Goal: Entertainment & Leisure: Consume media (video, audio)

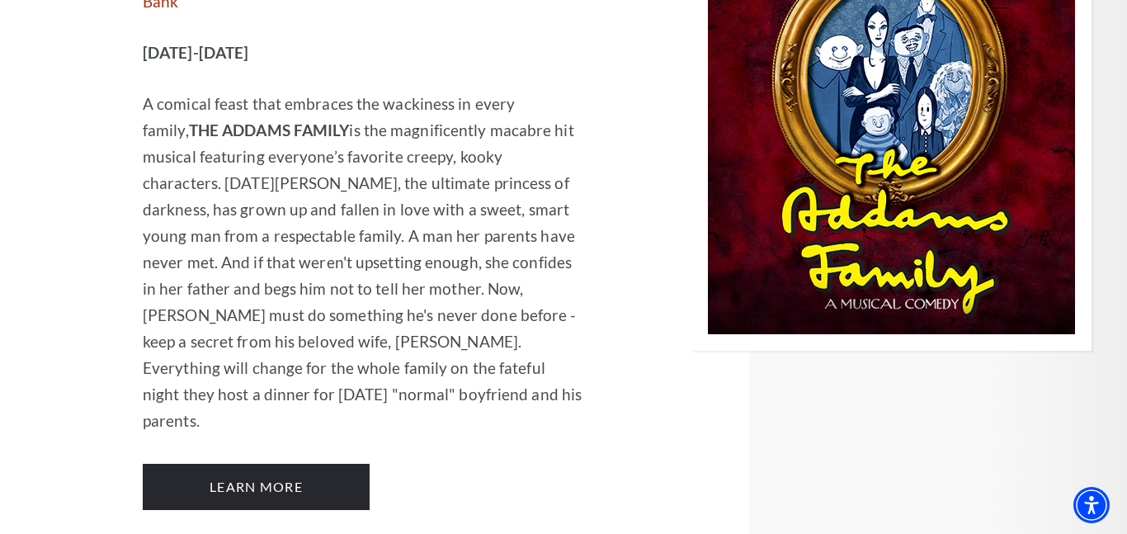
scroll to position [3693, 0]
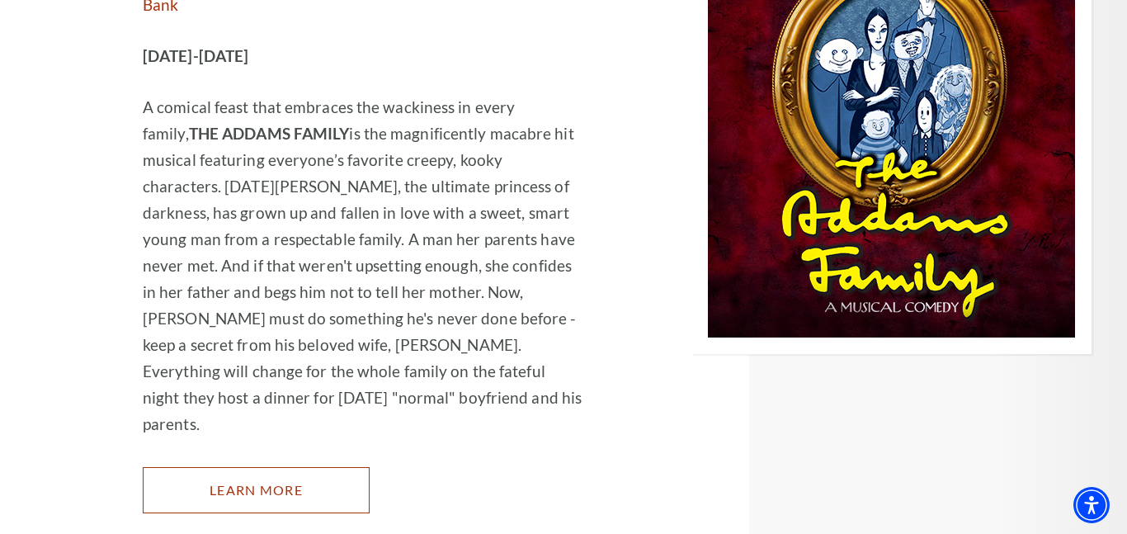
click at [248, 467] on link "Learn More" at bounding box center [256, 490] width 227 height 46
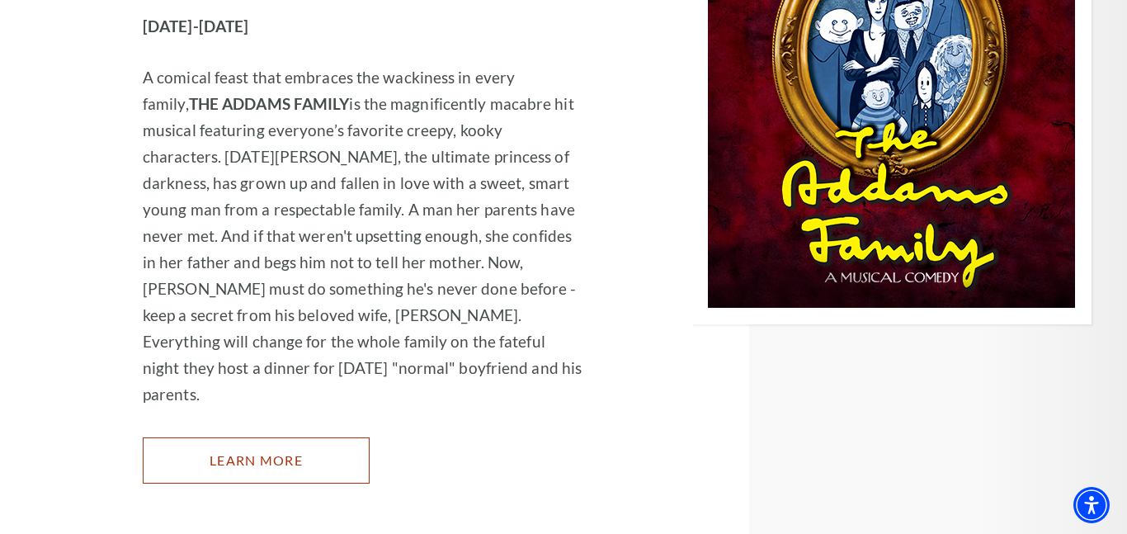
scroll to position [3726, 0]
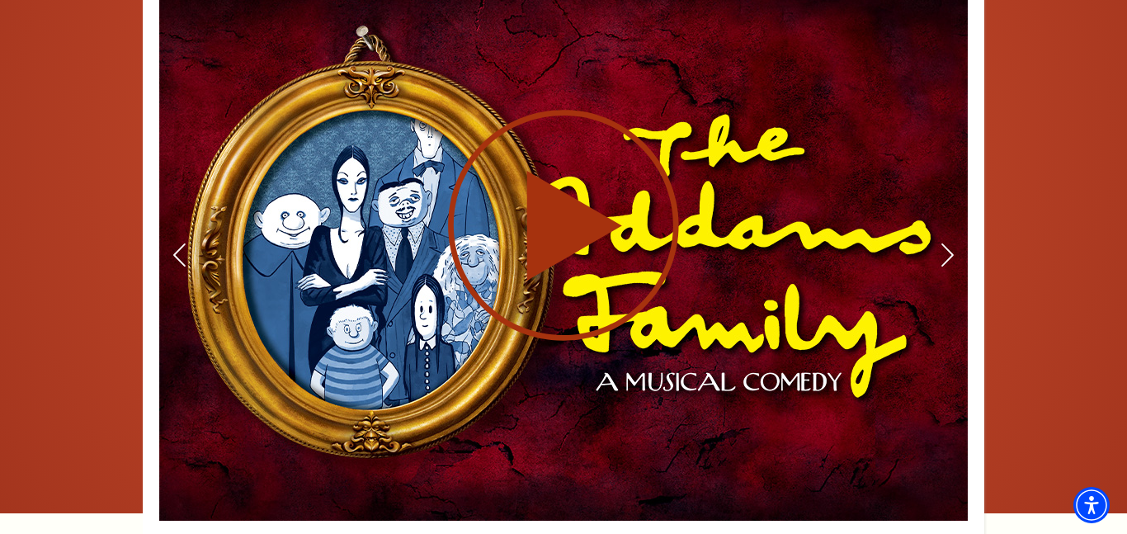
scroll to position [1939, 0]
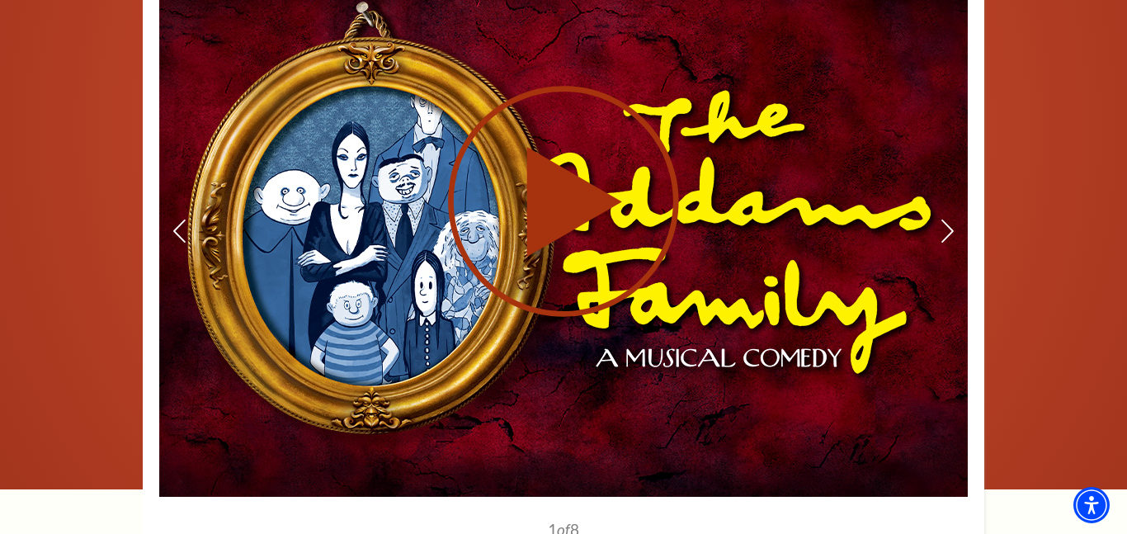
click at [462, 114] on icon at bounding box center [563, 201] width 404 height 234
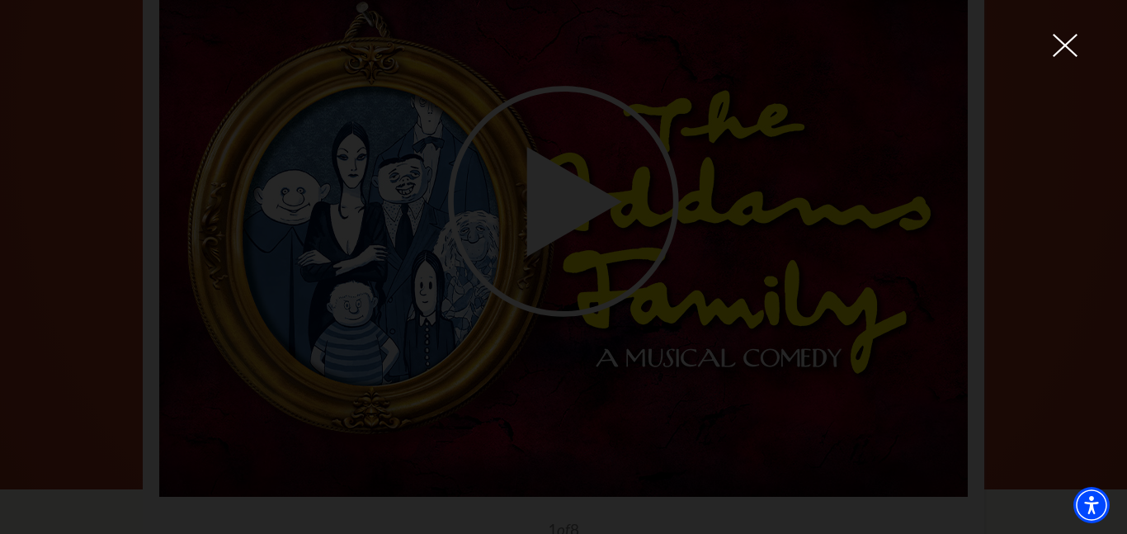
scroll to position [0, 0]
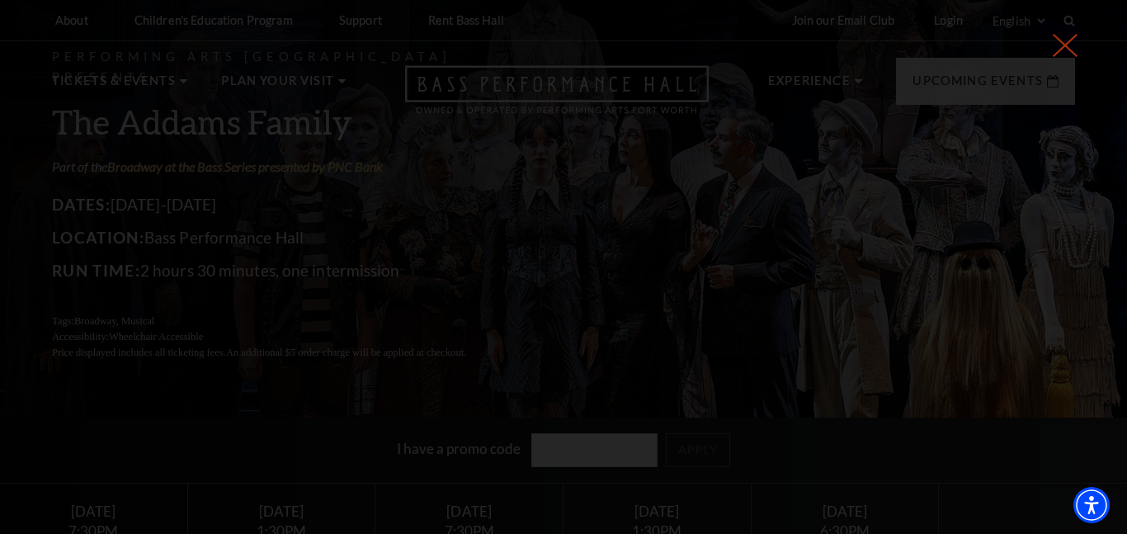
click at [1060, 54] on icon at bounding box center [1065, 45] width 25 height 25
